Goal: Task Accomplishment & Management: Manage account settings

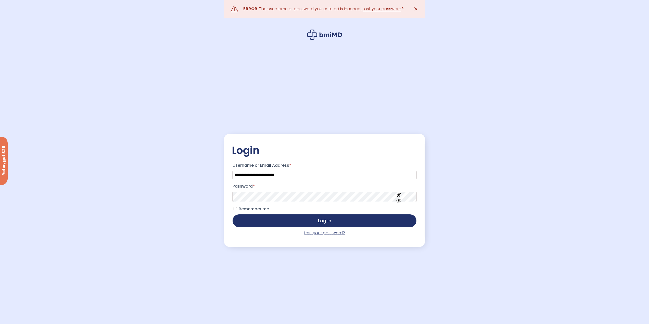
click at [315, 232] on link "Lost your password?" at bounding box center [324, 233] width 41 height 6
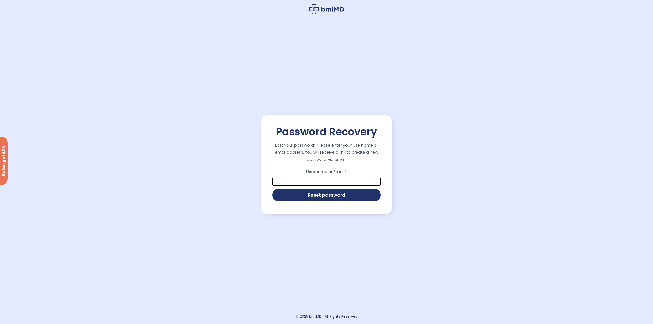
click at [318, 183] on input "Username or Email *" at bounding box center [326, 181] width 108 height 8
type input "**********"
click at [322, 197] on button "Reset password" at bounding box center [326, 194] width 108 height 13
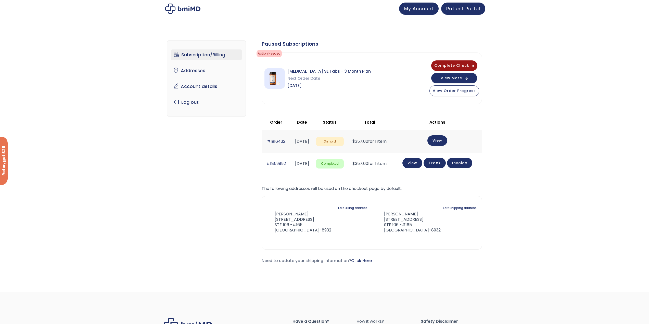
click at [216, 54] on link "Subscription/Billing" at bounding box center [206, 54] width 71 height 11
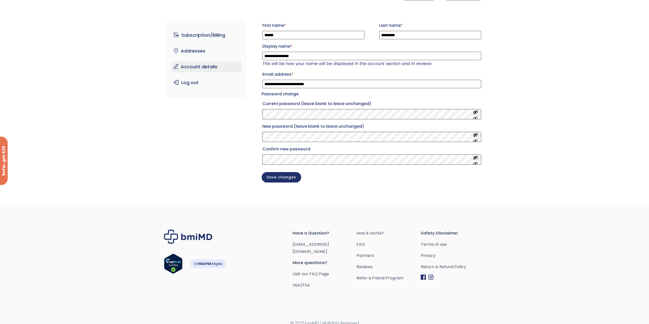
scroll to position [22, 0]
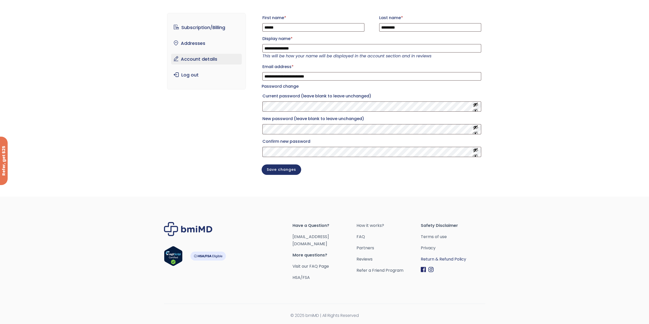
click at [444, 263] on link "Return & Refund Policy" at bounding box center [453, 259] width 64 height 7
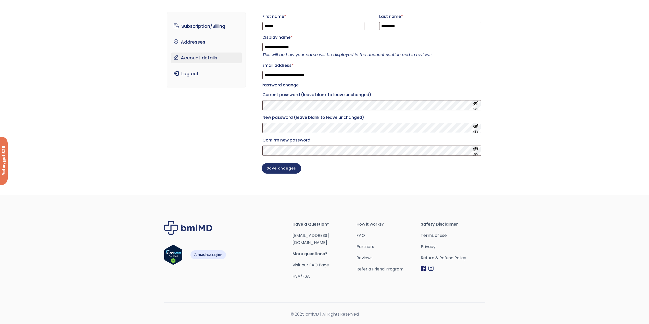
scroll to position [22, 0]
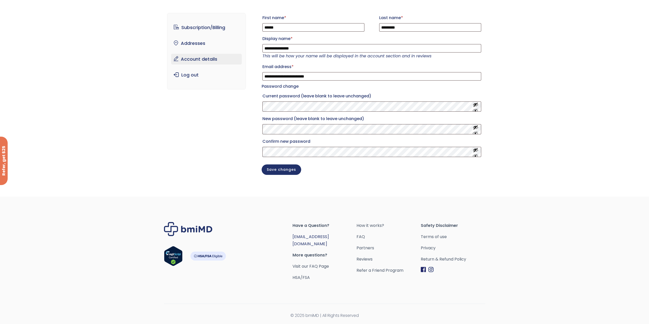
click at [319, 242] on link "[EMAIL_ADDRESS][DOMAIN_NAME]" at bounding box center [310, 240] width 36 height 13
